Goal: Communication & Community: Share content

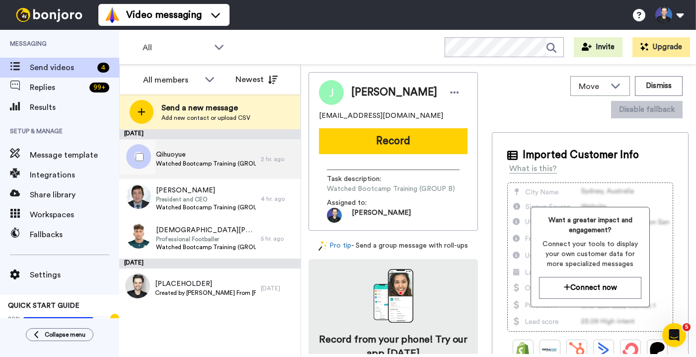
click at [249, 165] on span "Watched Bootcamp Training (GROUP B)" at bounding box center [206, 163] width 100 height 8
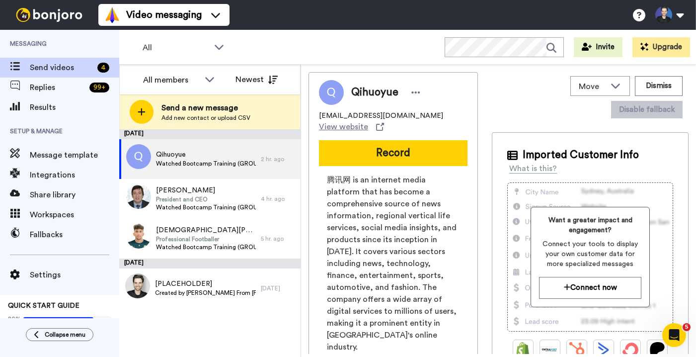
click at [315, 203] on div "Qihuoyue 583516807@qq.com View website Record 腾讯网 is an internet media platform…" at bounding box center [393, 260] width 169 height 377
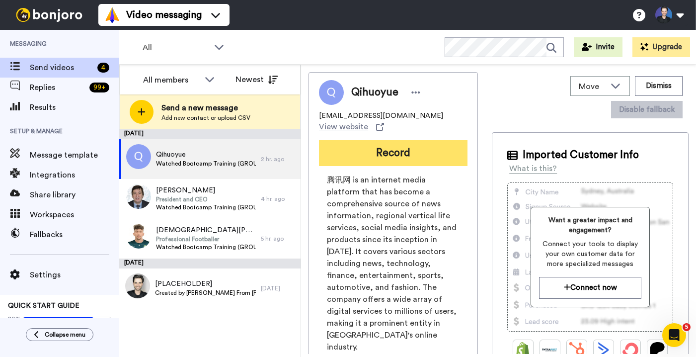
click at [395, 148] on button "Record" at bounding box center [393, 153] width 149 height 26
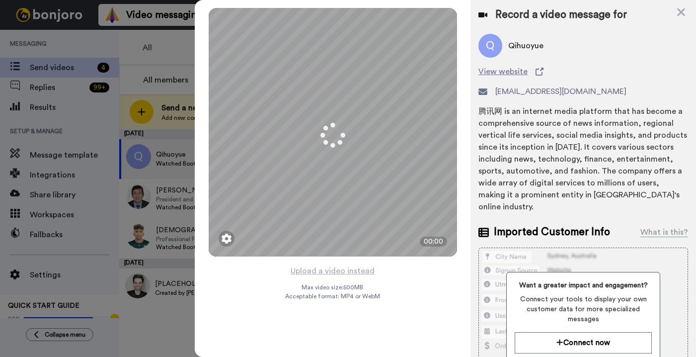
click at [393, 277] on div "Mirrored Redo 3 00:00 Upload a video instead Max video size: 500 MB Acceptable …" at bounding box center [333, 178] width 276 height 357
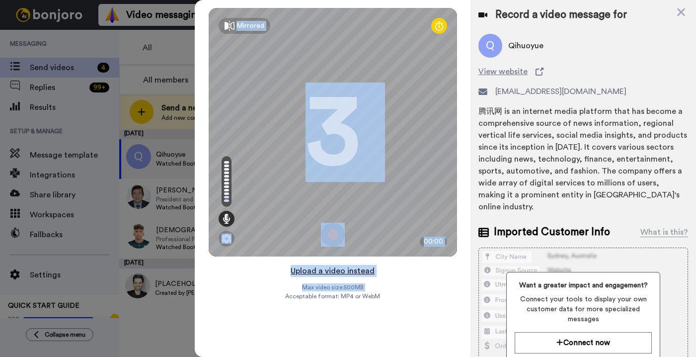
click at [340, 264] on button "Upload a video instead" at bounding box center [333, 270] width 90 height 13
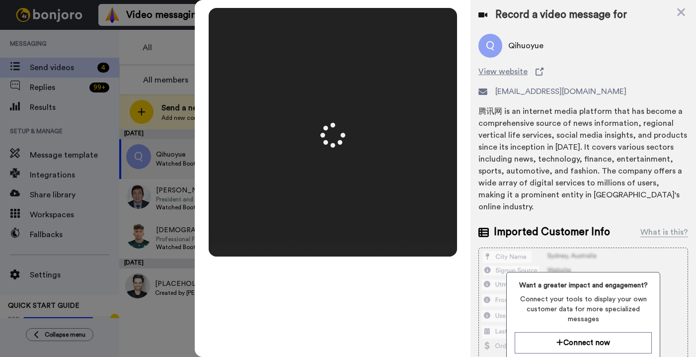
click at [471, 263] on div "Record a video message for Qihuoyue View website 583516807@qq.com 腾讯网 is an int…" at bounding box center [584, 249] width 226 height 499
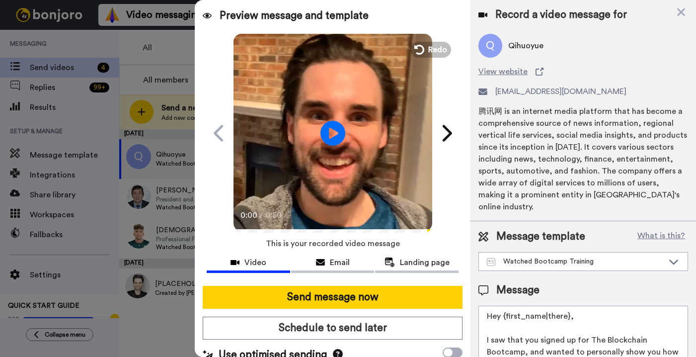
click at [388, 150] on video at bounding box center [333, 131] width 199 height 199
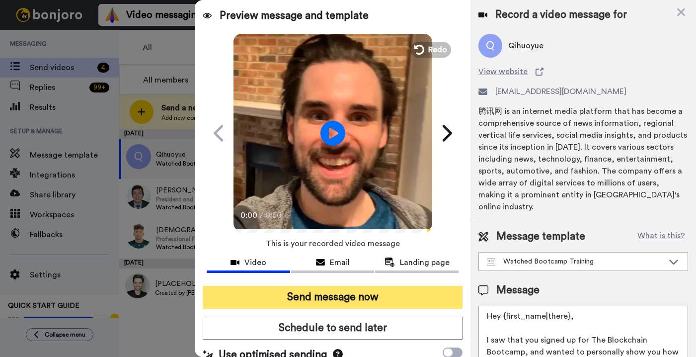
click at [395, 298] on button "Send message now" at bounding box center [333, 297] width 260 height 23
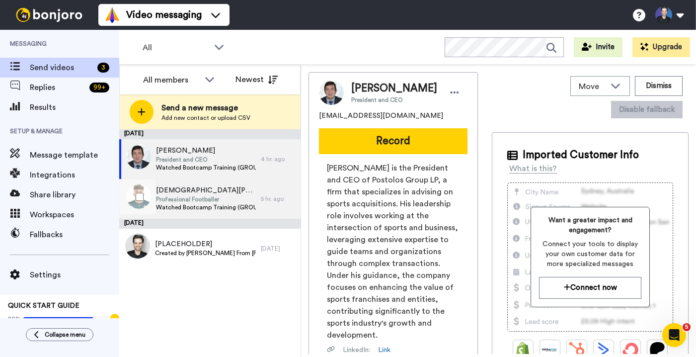
click at [278, 200] on div "5 hr. ago" at bounding box center [278, 199] width 35 height 8
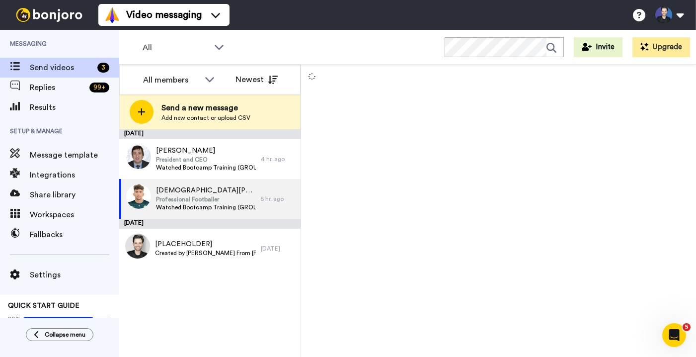
click at [247, 329] on div "August 11 George Tsolos President and CEO Watched Bootcamp Training (GROUP A) 4…" at bounding box center [209, 243] width 181 height 228
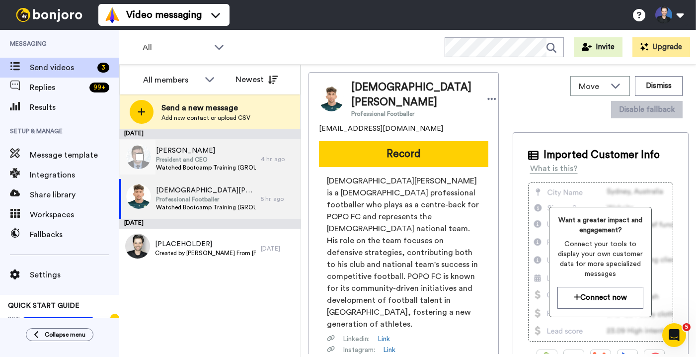
click at [257, 153] on div "George Tsolos President and CEO Watched Bootcamp Training (GROUP A)" at bounding box center [190, 159] width 142 height 40
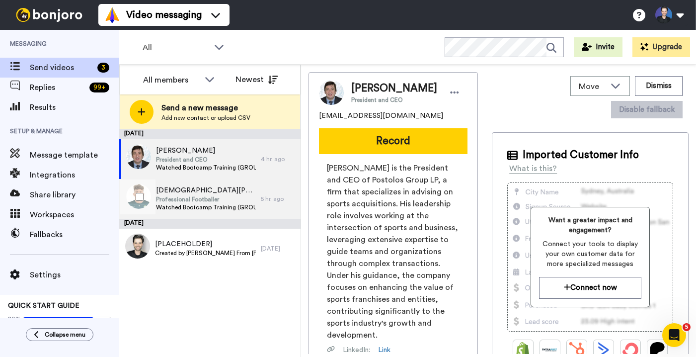
click at [260, 205] on div "Muhammad saddam Professional Footballer Watched Bootcamp Training (GROUP B)" at bounding box center [190, 199] width 142 height 40
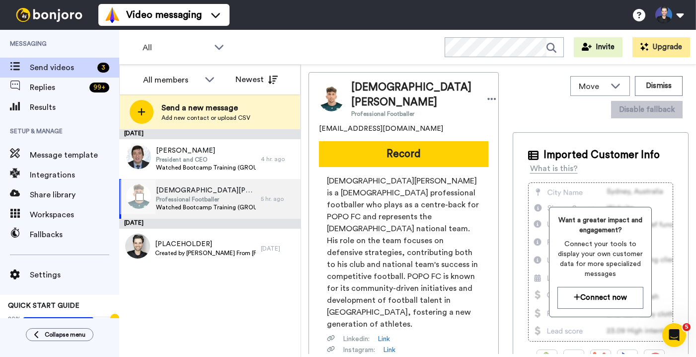
click at [222, 196] on span "Professional Footballer" at bounding box center [206, 199] width 100 height 8
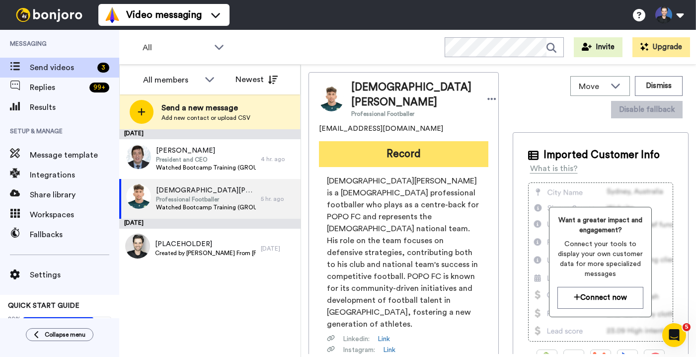
click at [355, 165] on button "Record" at bounding box center [403, 154] width 169 height 26
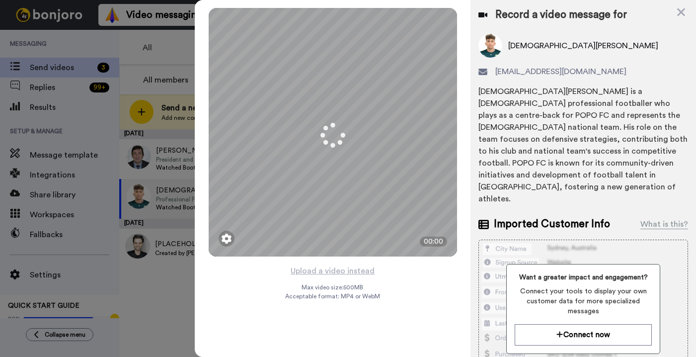
click at [398, 279] on div "Mirrored Redo 3 00:00 Upload a video instead Max video size: 500 MB Acceptable …" at bounding box center [333, 178] width 276 height 357
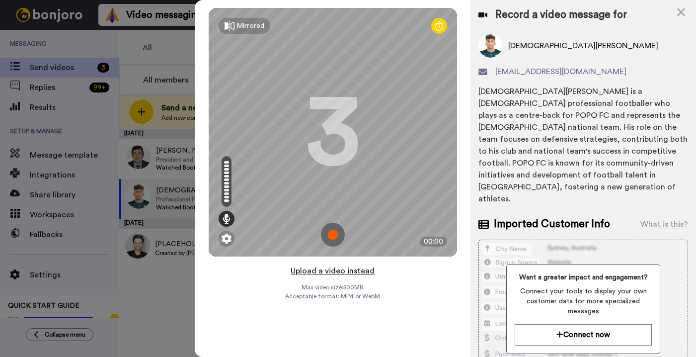
click at [360, 270] on button "Upload a video instead" at bounding box center [333, 270] width 90 height 13
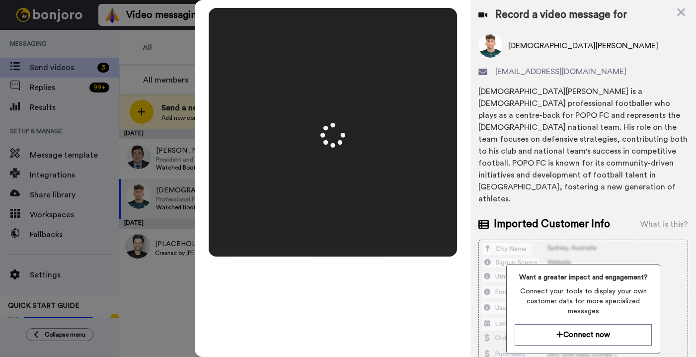
click at [469, 255] on div "Mirrored Redo 3 01:01" at bounding box center [333, 178] width 276 height 357
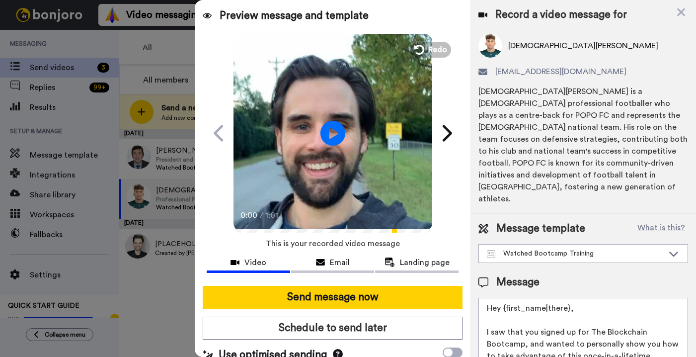
click at [316, 162] on video at bounding box center [333, 131] width 199 height 199
click at [328, 185] on video at bounding box center [333, 131] width 199 height 199
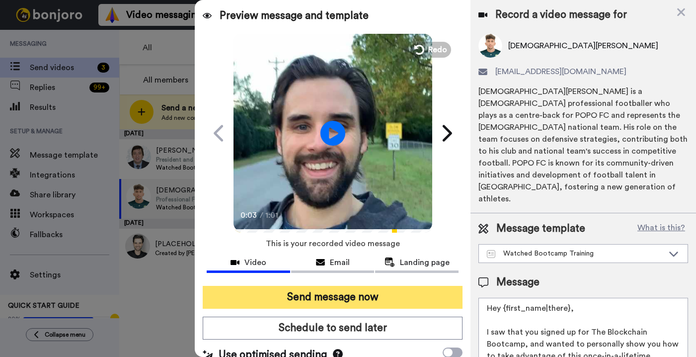
click at [358, 295] on button "Send message now" at bounding box center [333, 297] width 260 height 23
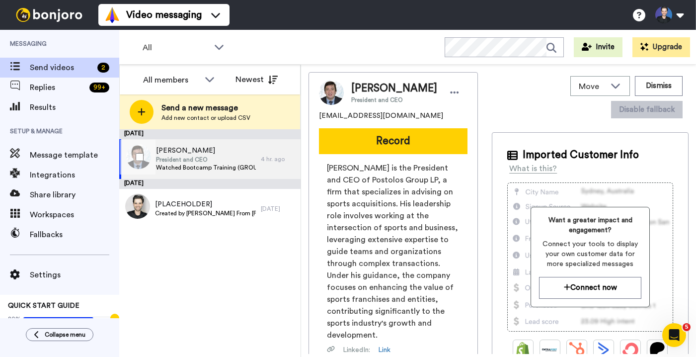
click at [216, 161] on span "President and CEO" at bounding box center [206, 160] width 100 height 8
click at [248, 258] on div "August 11 George Tsolos President and CEO Watched Bootcamp Training (GROUP A) 4…" at bounding box center [209, 243] width 181 height 228
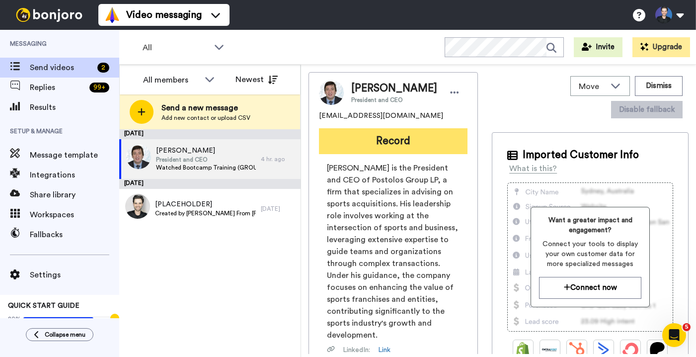
click at [369, 139] on button "Record" at bounding box center [393, 141] width 149 height 26
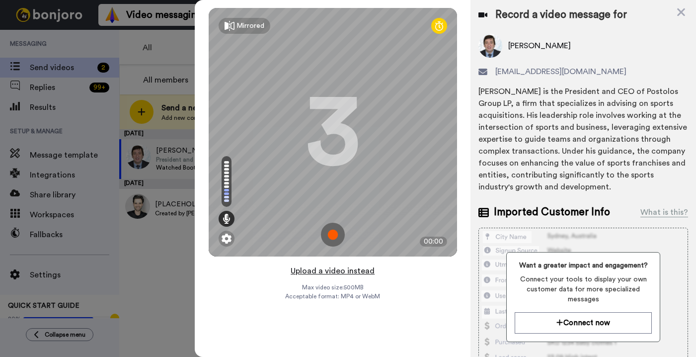
click at [370, 272] on button "Upload a video instead" at bounding box center [333, 270] width 90 height 13
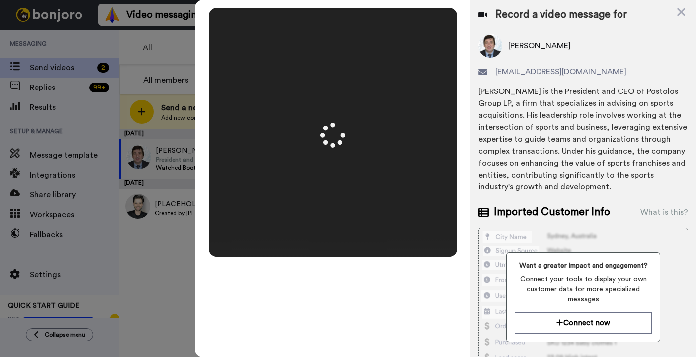
click at [466, 250] on div "Mirrored Redo 3 00:50" at bounding box center [333, 178] width 276 height 357
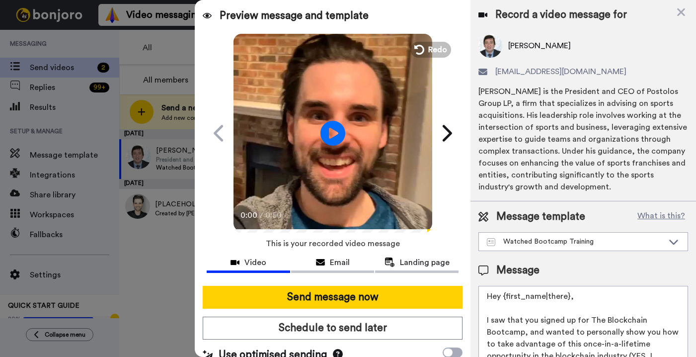
click at [395, 143] on video at bounding box center [333, 131] width 199 height 199
click at [395, 146] on video at bounding box center [333, 131] width 199 height 199
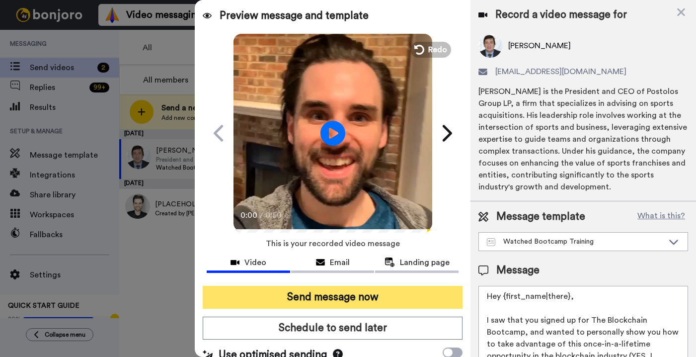
click at [392, 299] on button "Send message now" at bounding box center [333, 297] width 260 height 23
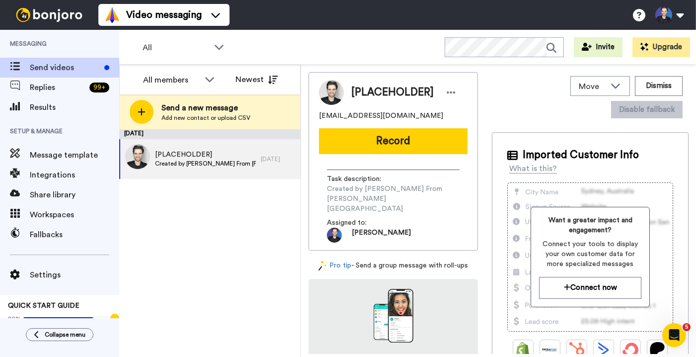
click at [260, 214] on div "August 10 [PLACEHOLDER] Created by Gregory From Dapp University 1 day ago" at bounding box center [209, 243] width 181 height 228
